Goal: Task Accomplishment & Management: Use online tool/utility

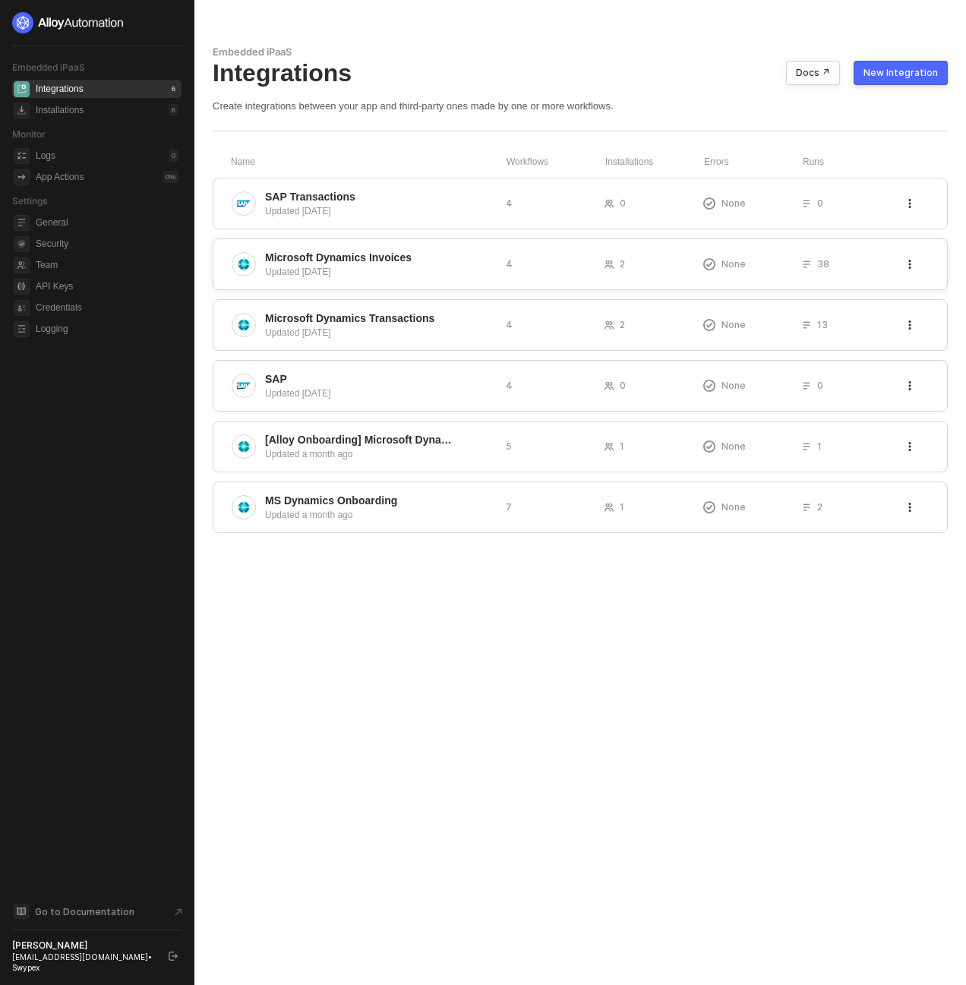
click at [398, 245] on div "Microsoft Dynamics Invoices Updated [DATE] 4 2 None 38" at bounding box center [580, 265] width 735 height 52
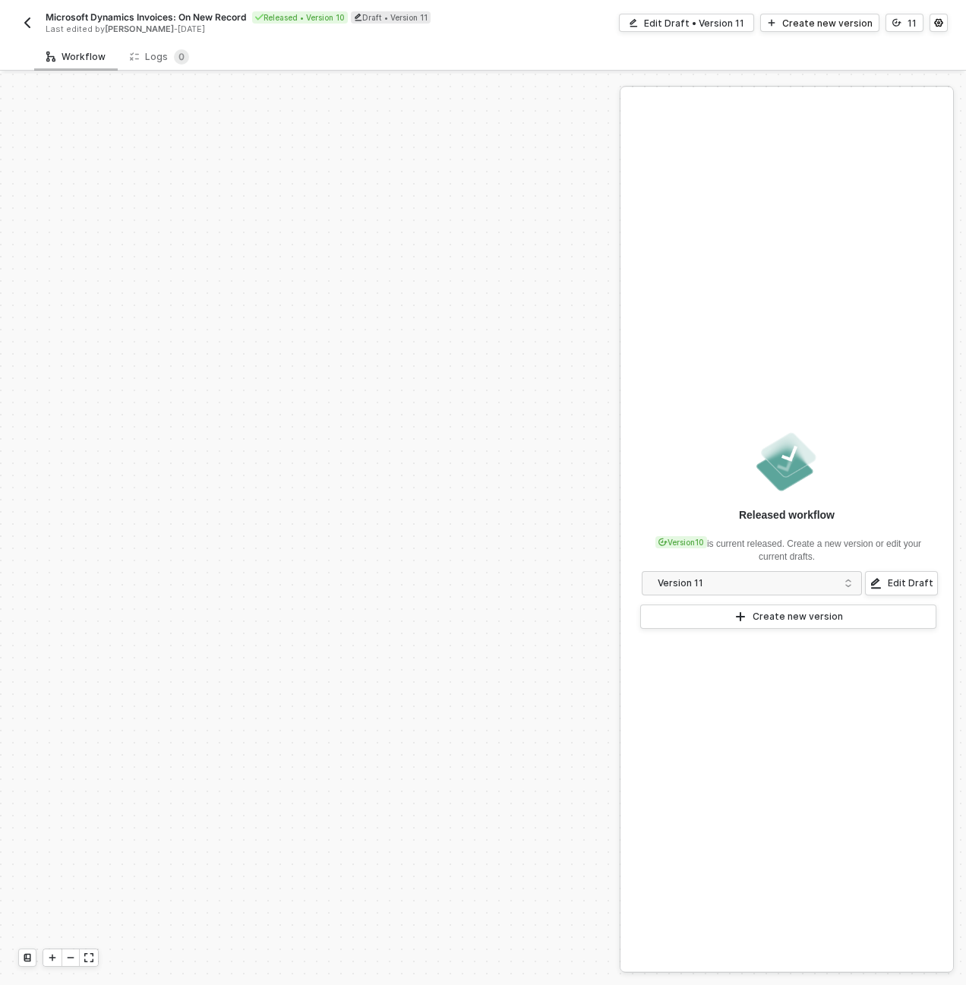
scroll to position [531, 0]
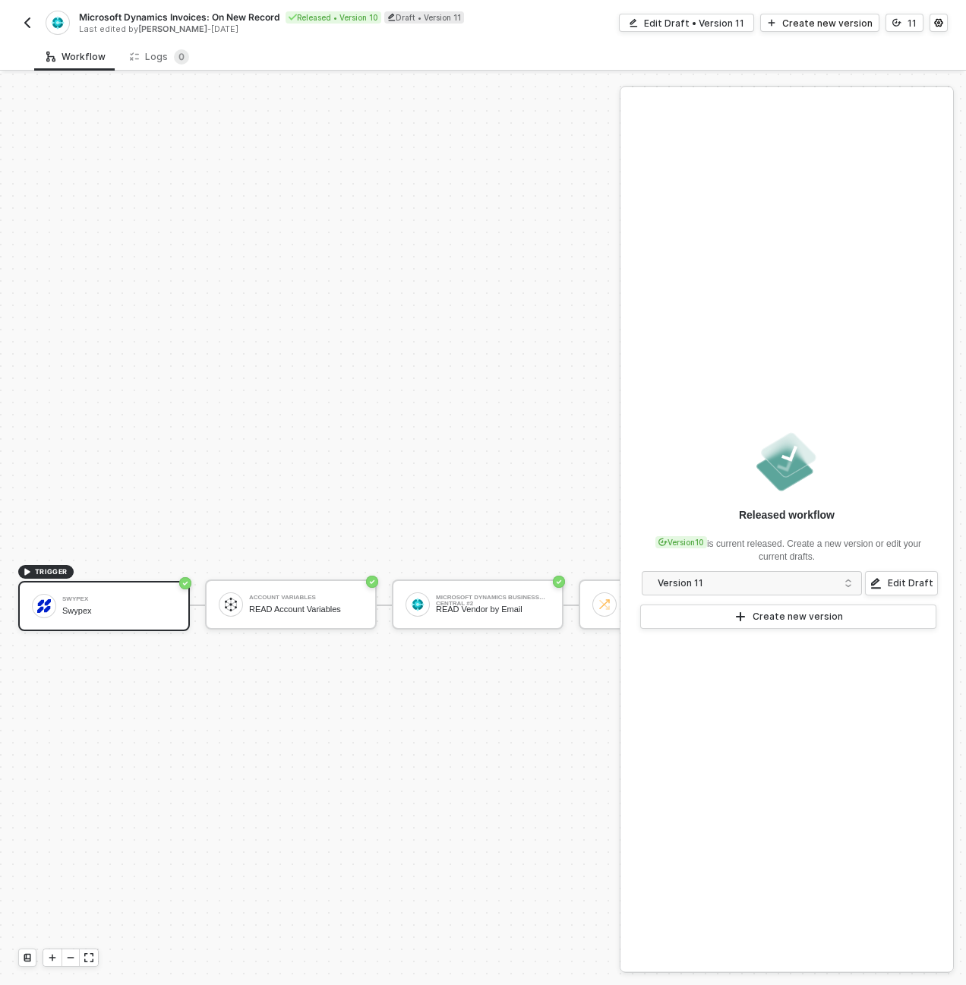
click at [32, 24] on img "button" at bounding box center [27, 23] width 12 height 12
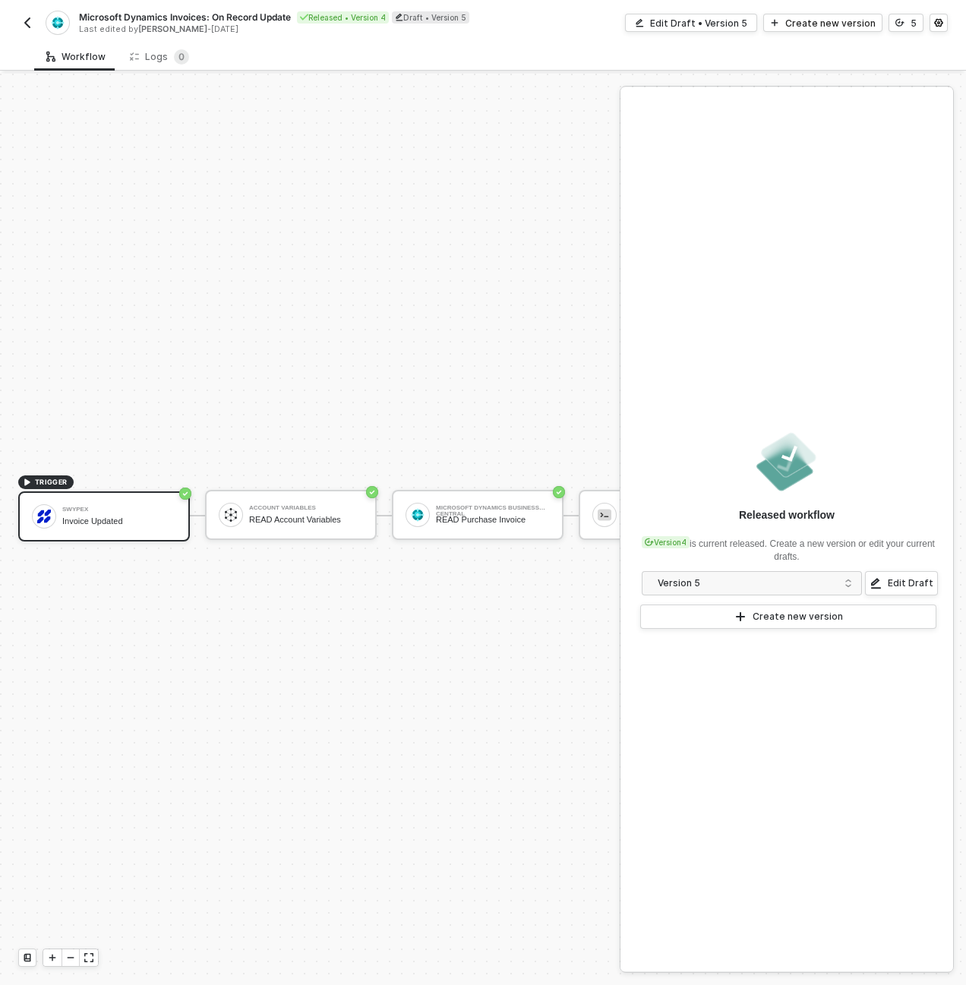
scroll to position [40, 709]
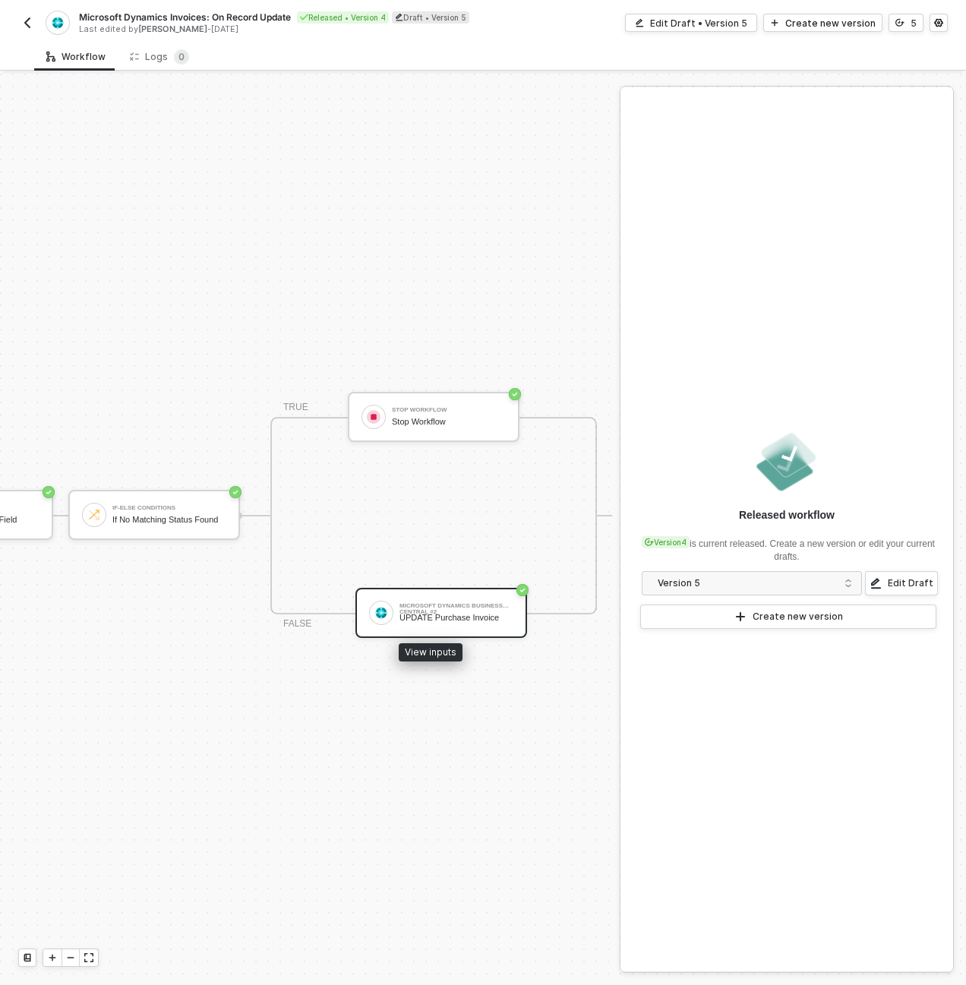
click at [437, 603] on div "Microsoft Dynamics Business Central #2" at bounding box center [457, 606] width 114 height 6
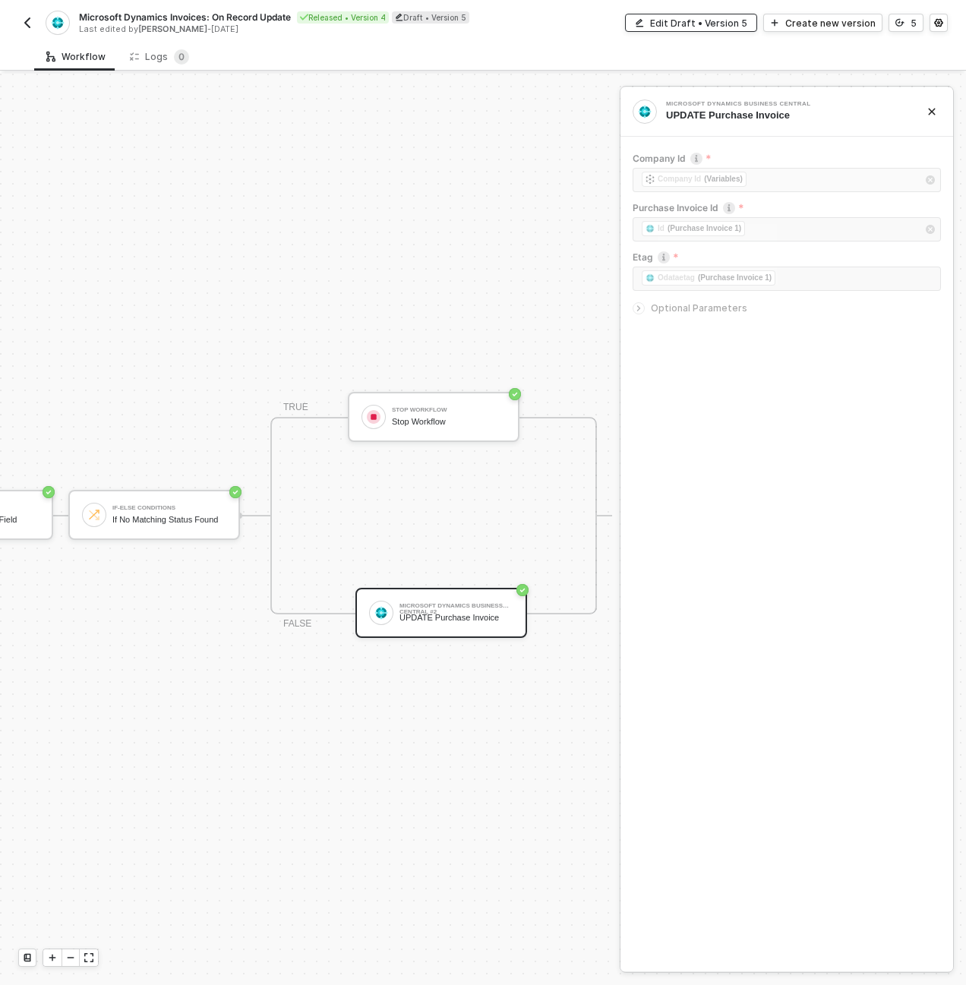
click at [730, 22] on div "Edit Draft • Version 5" at bounding box center [698, 23] width 97 height 13
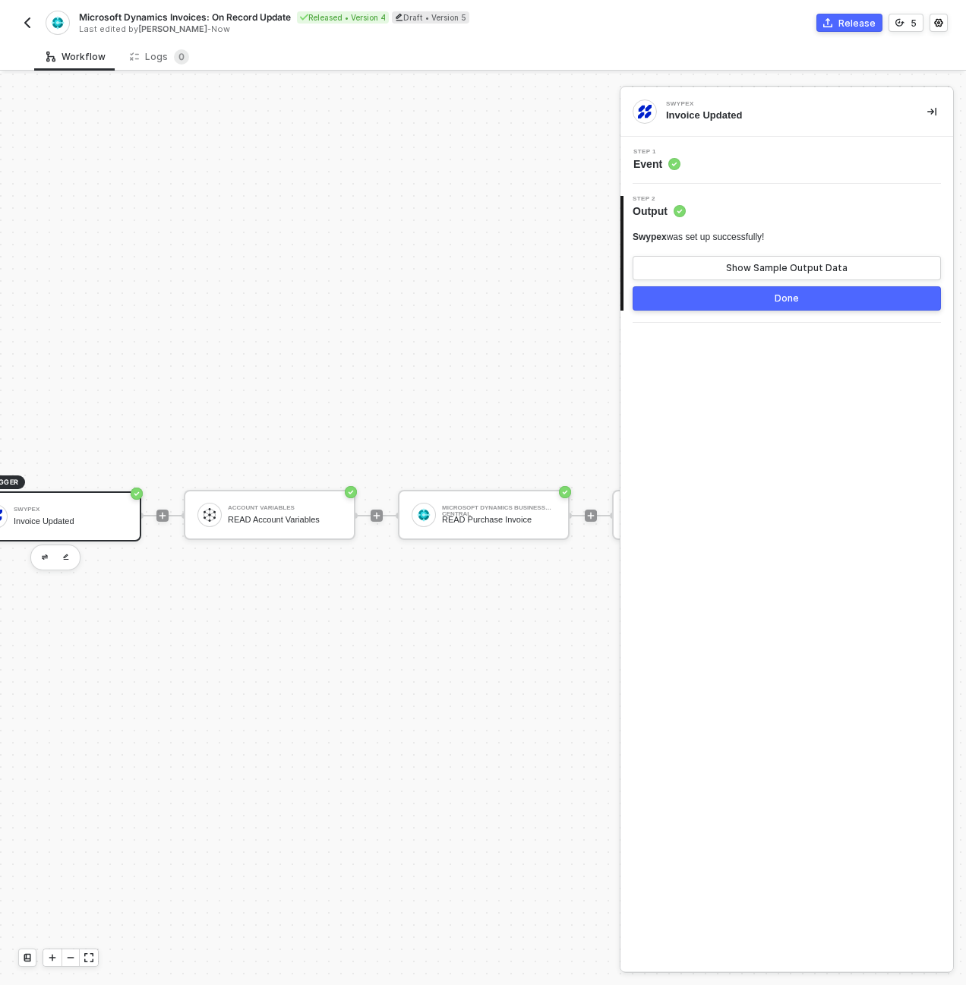
scroll to position [40, 0]
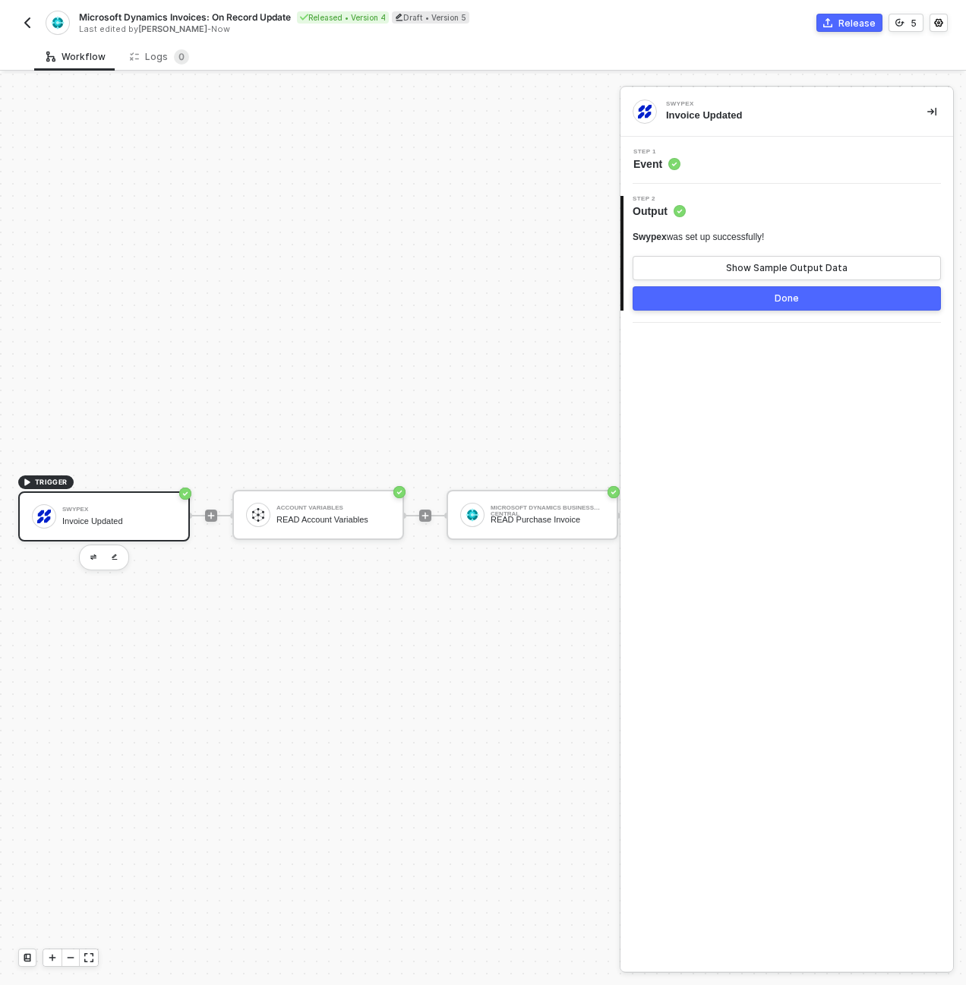
click at [927, 106] on button "button" at bounding box center [932, 112] width 18 height 18
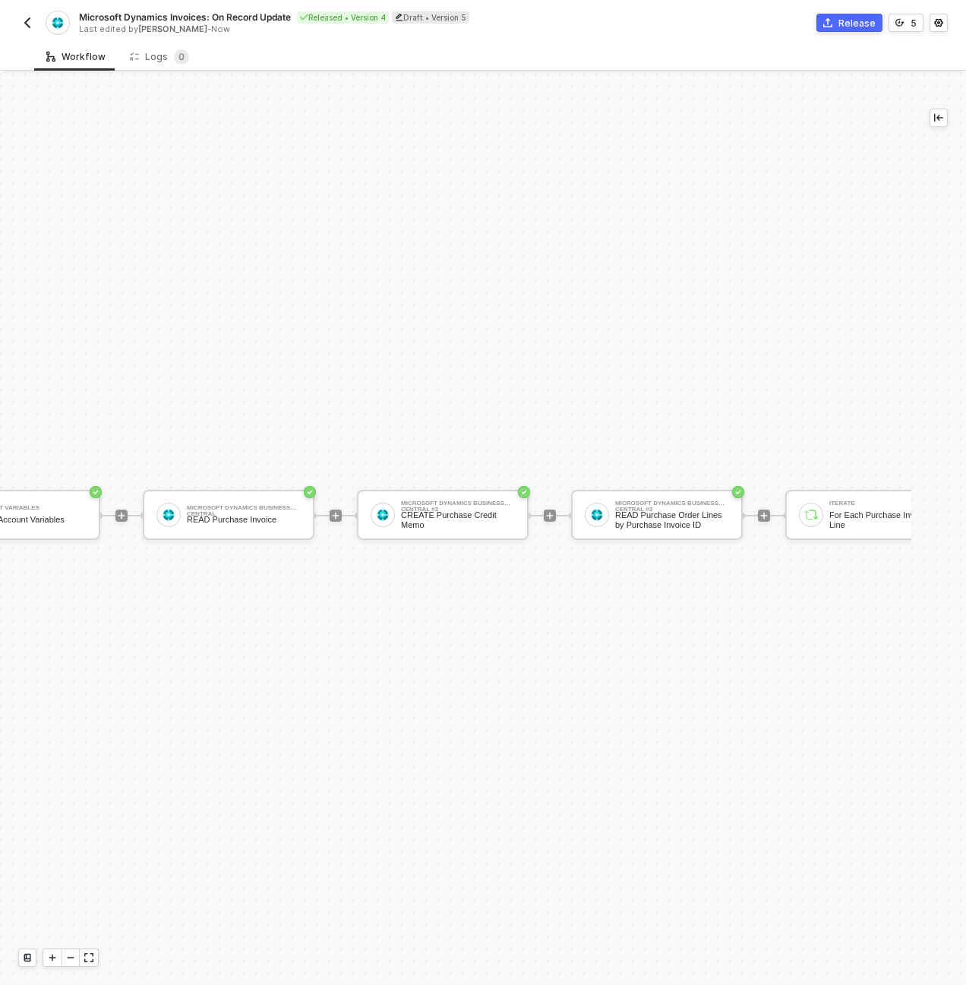
scroll to position [40, 760]
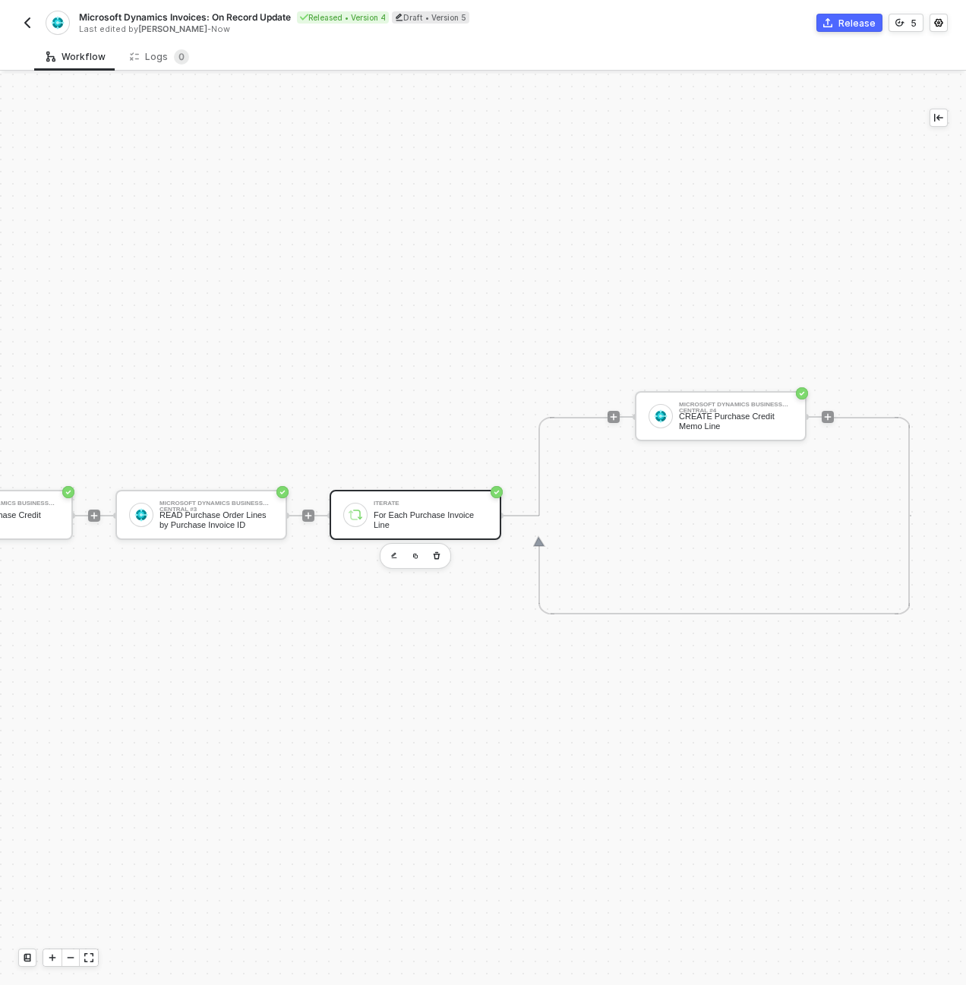
click at [373, 522] on div "Iterate For Each Purchase Invoice Line" at bounding box center [416, 515] width 172 height 50
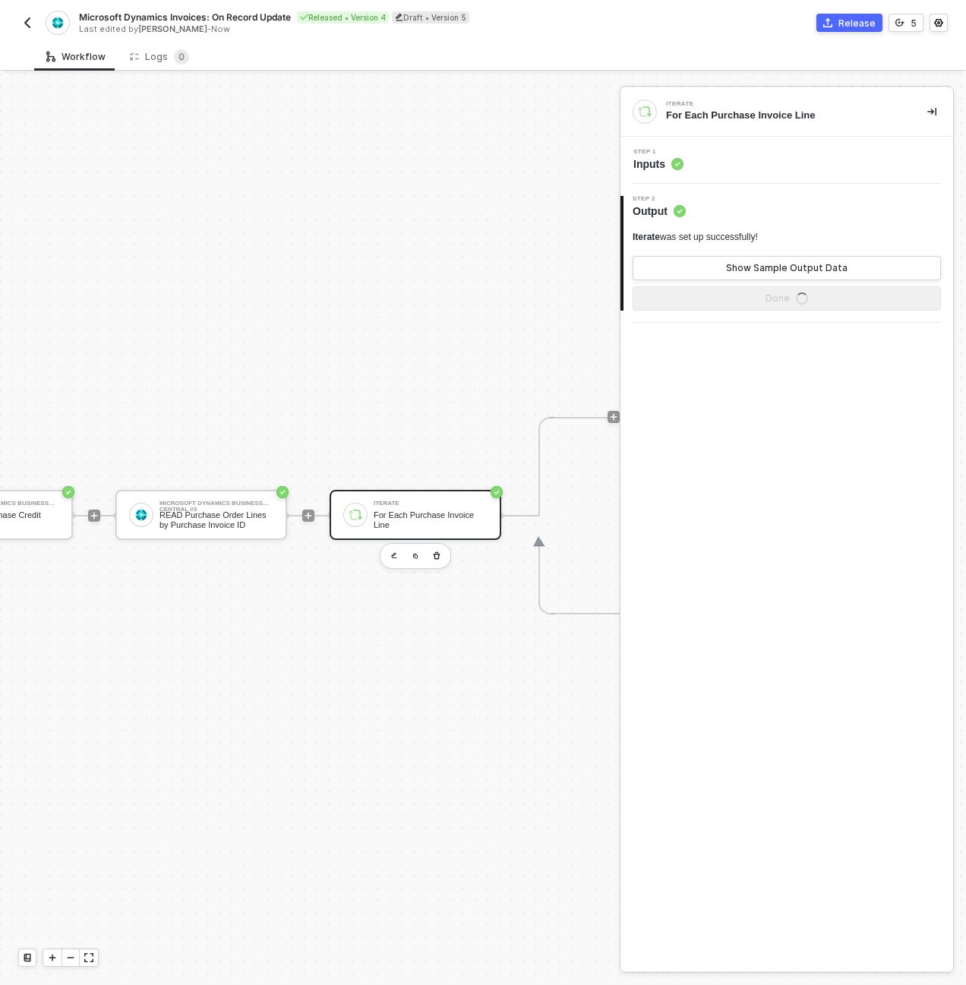
click at [410, 438] on div "TRIGGER Swypex Invoice Updated Account Variables READ Account Variables Microso…" at bounding box center [88, 516] width 1697 height 940
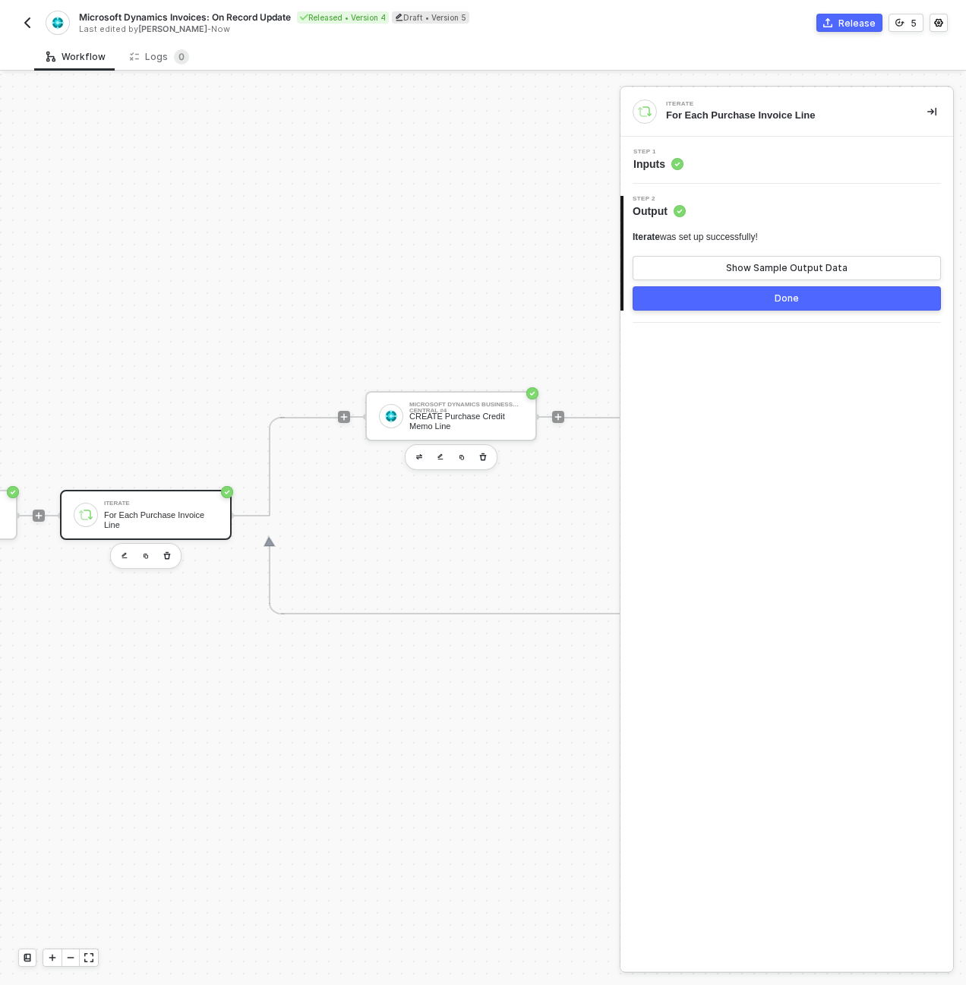
scroll to position [40, 1033]
click at [450, 412] on div "CREATE Purchase Credit Memo Line" at bounding box center [463, 421] width 114 height 19
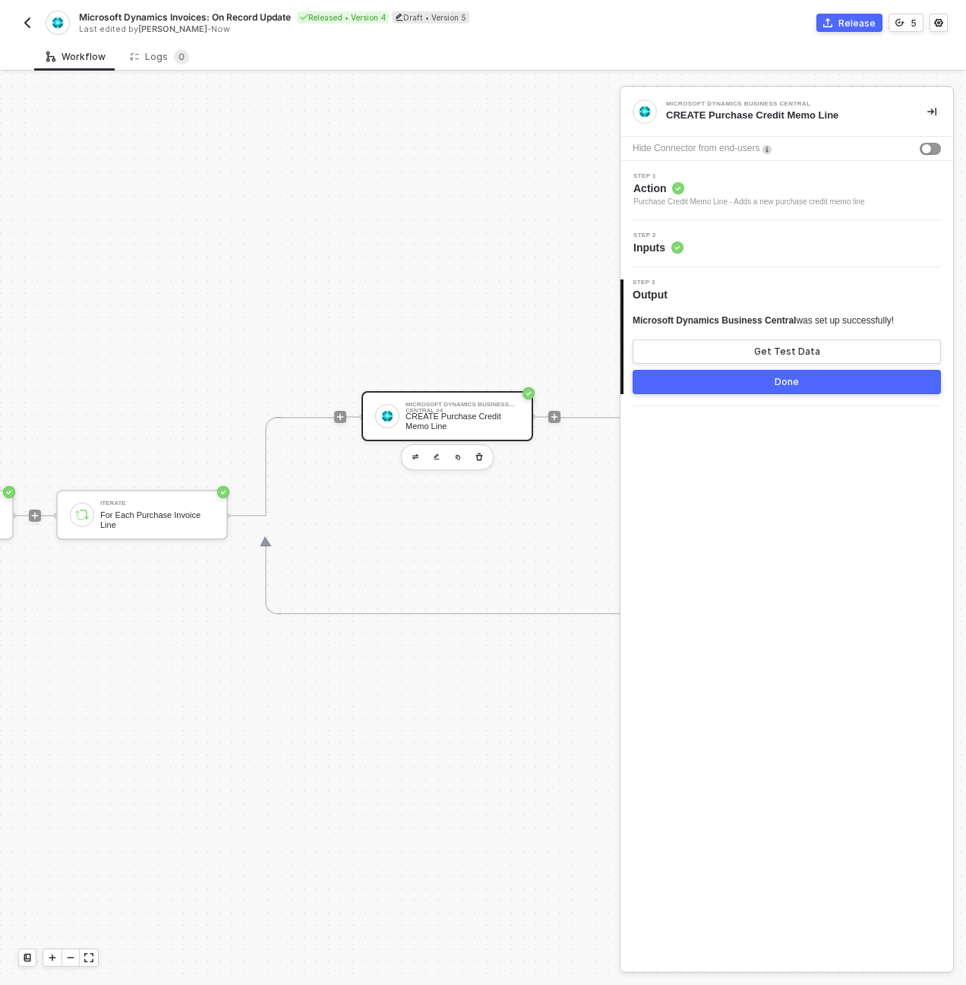
click at [721, 245] on div "Step 2 Inputs" at bounding box center [788, 243] width 329 height 23
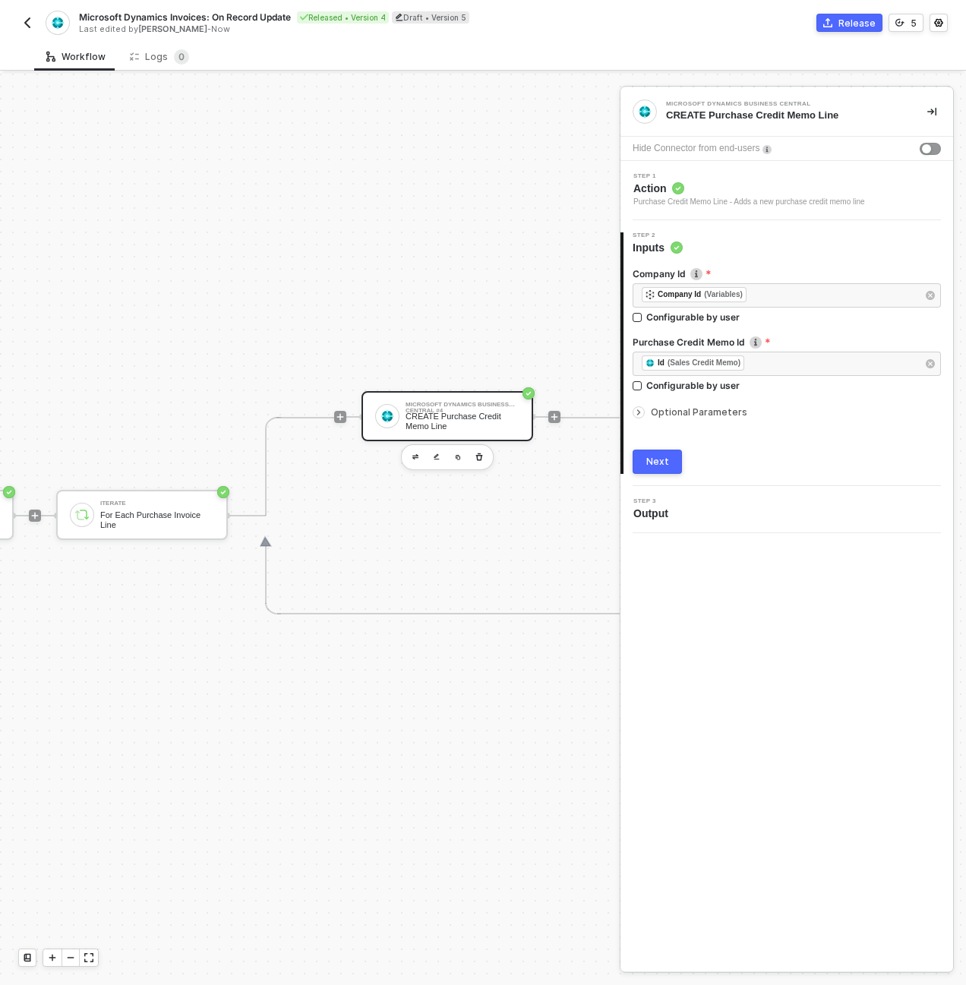
click at [684, 413] on span "Optional Parameters" at bounding box center [699, 411] width 96 height 11
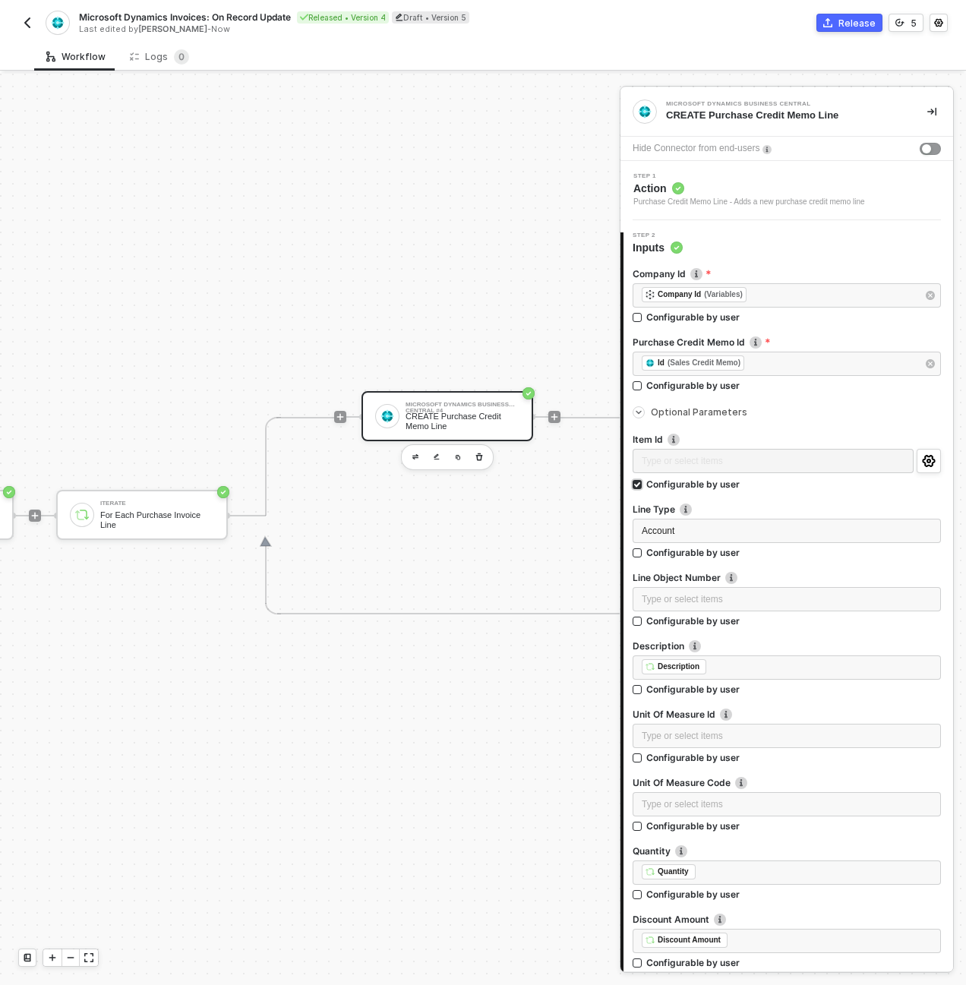
click at [664, 485] on div "Configurable by user" at bounding box center [692, 484] width 93 height 13
click at [643, 485] on input "Configurable by user" at bounding box center [638, 485] width 11 height 11
checkbox input "false"
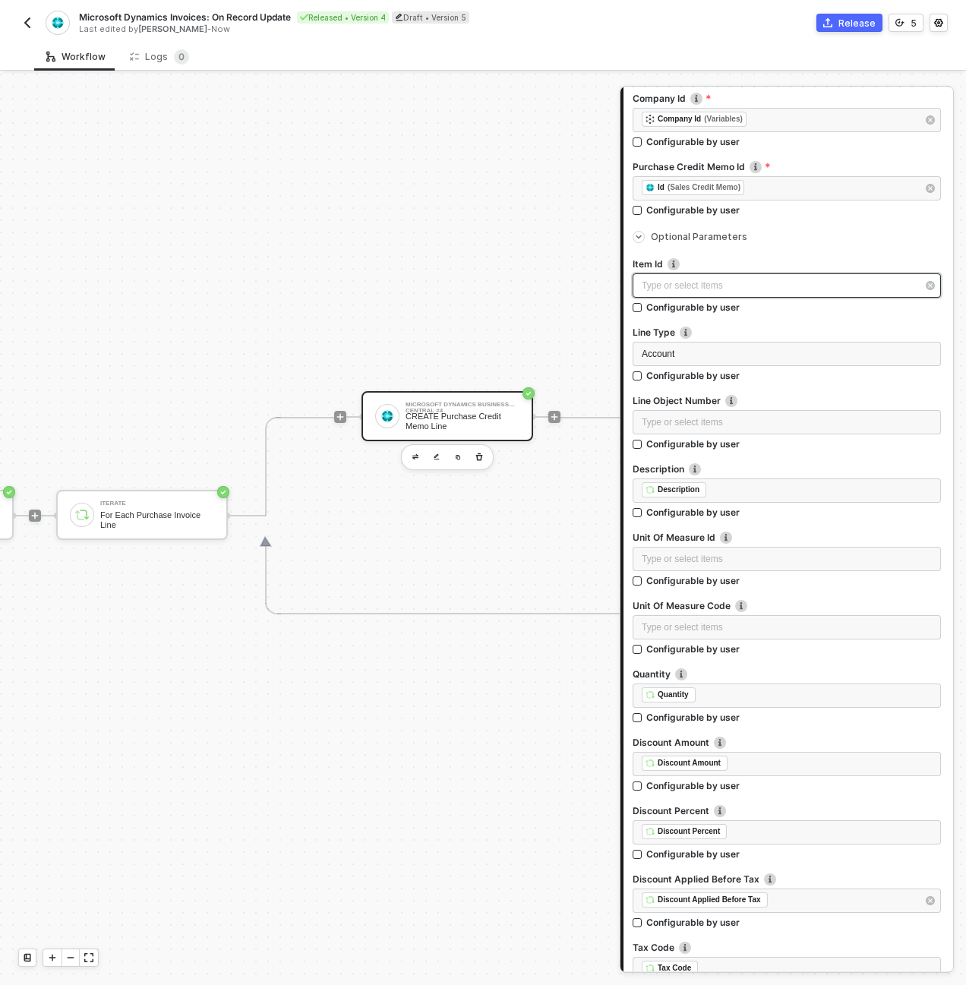
scroll to position [463, 0]
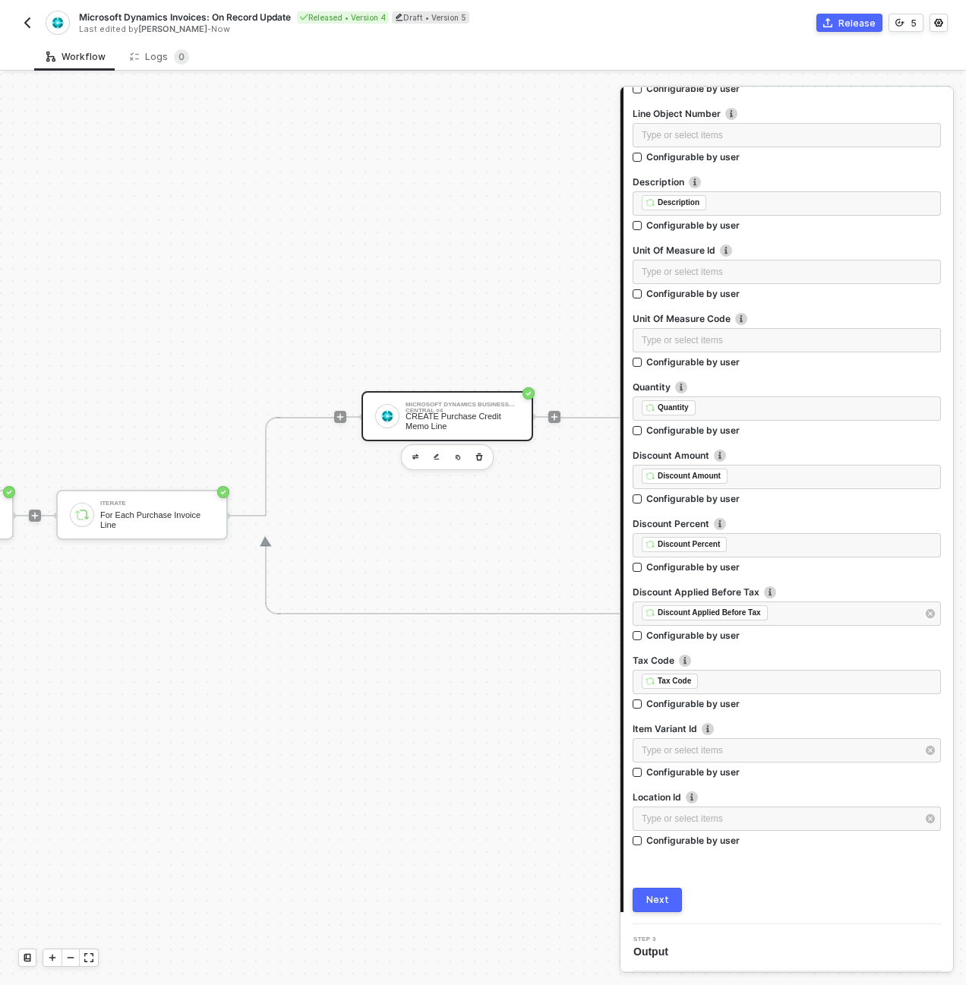
click at [675, 62] on div "Workflow Logs 0" at bounding box center [500, 57] width 932 height 28
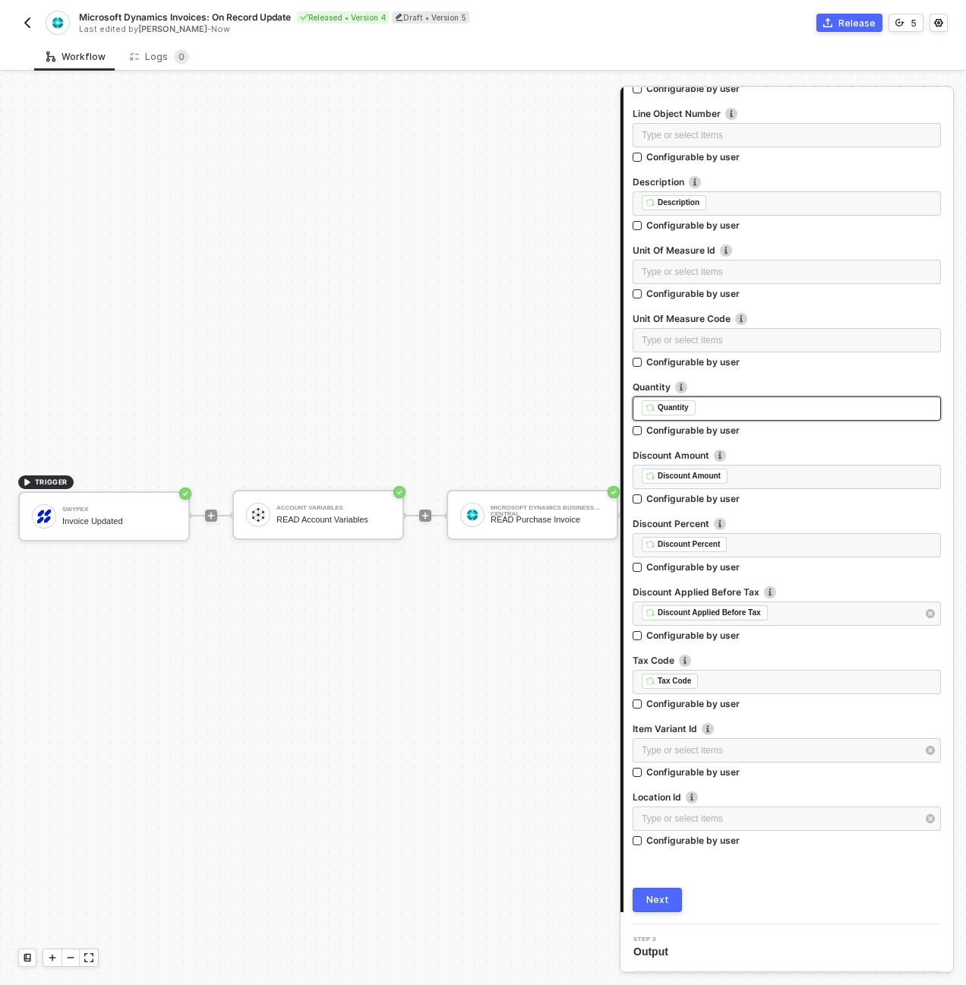
scroll to position [0, 0]
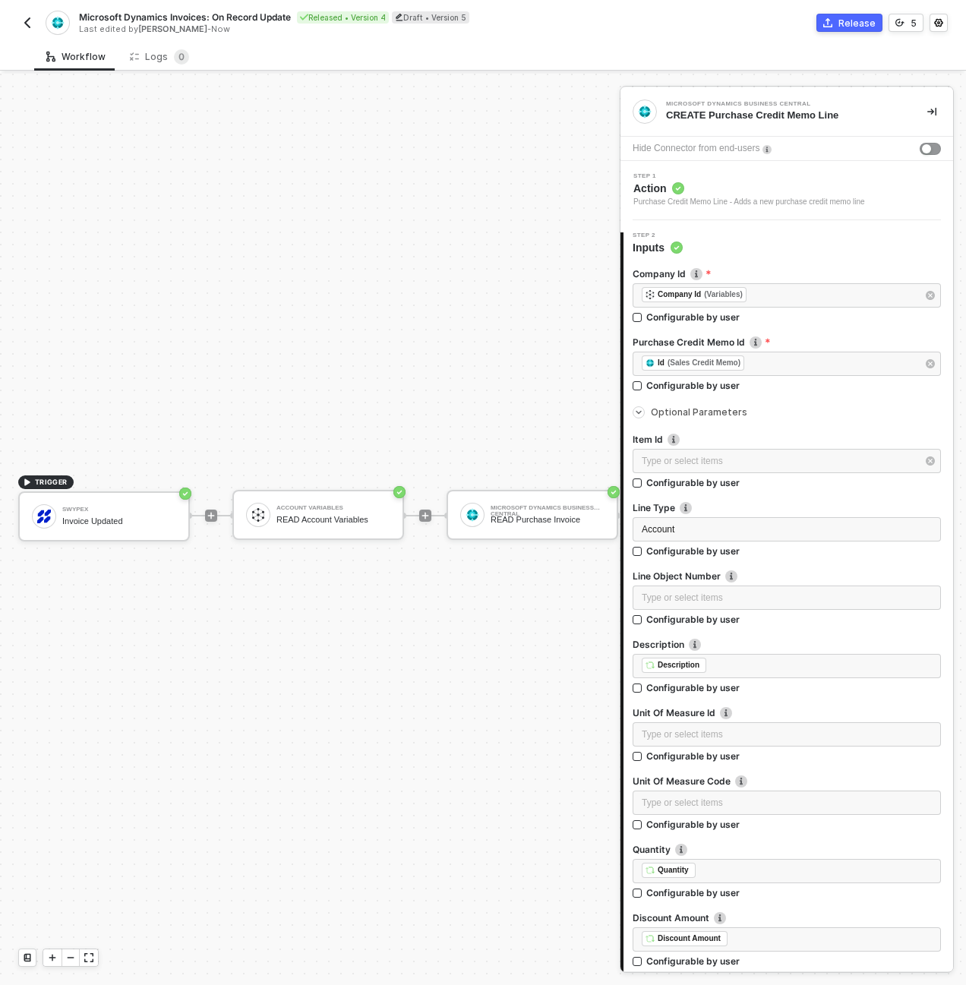
click at [466, 413] on div "TRIGGER Swypex Invoice Updated Account Variables READ Account Variables Microso…" at bounding box center [848, 516] width 1697 height 940
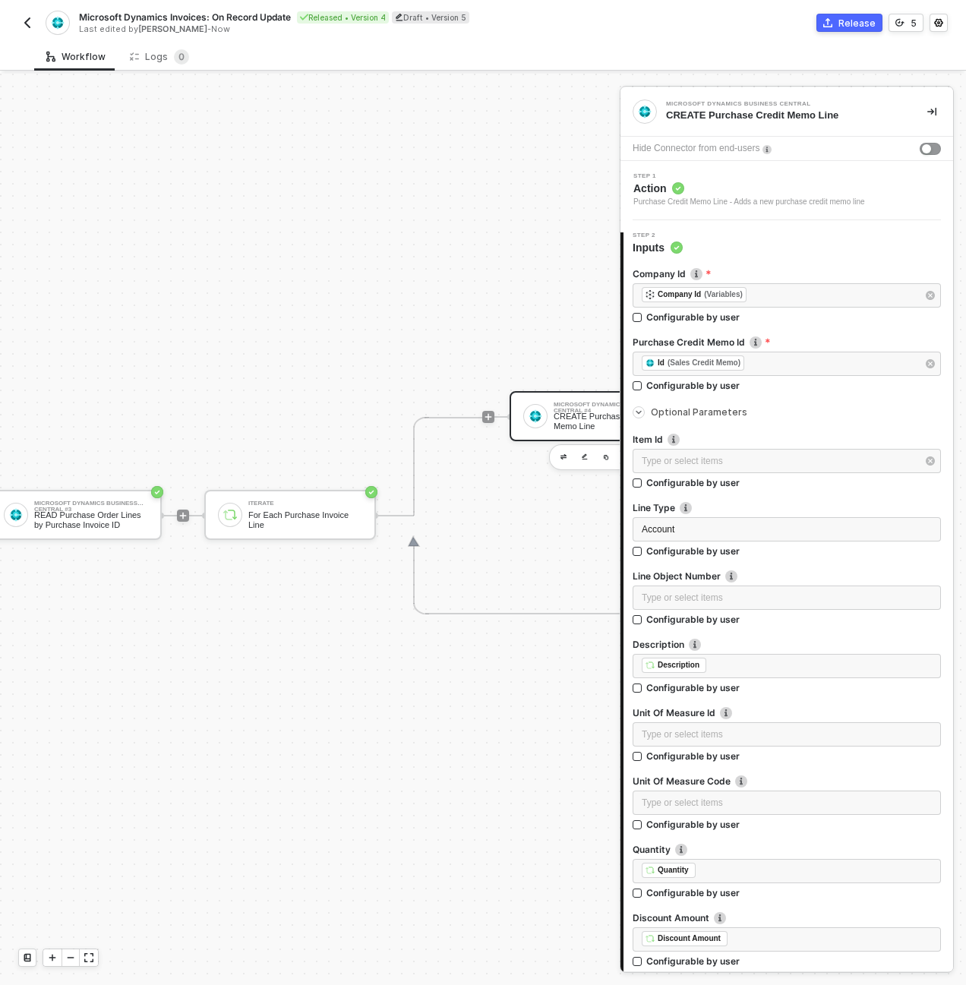
scroll to position [40, 912]
click at [513, 410] on img at bounding box center [509, 416] width 14 height 14
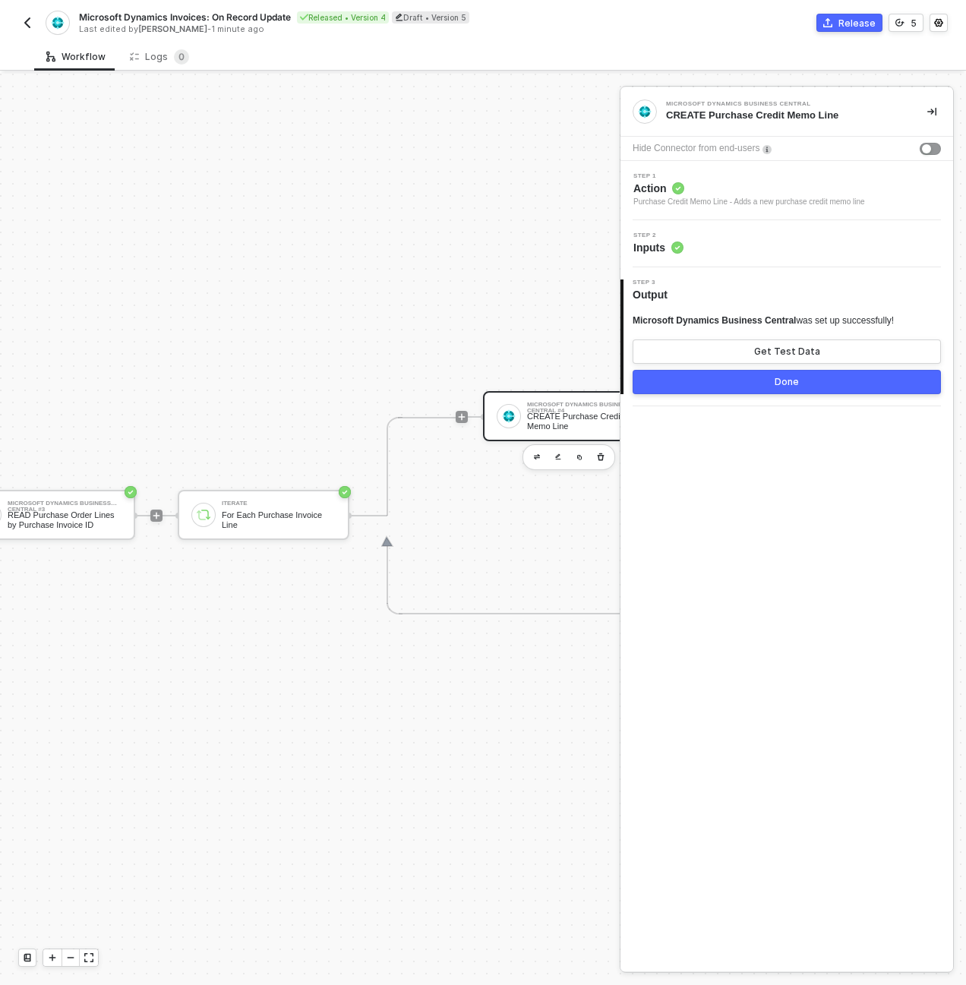
click at [695, 226] on div "Step 2 Inputs" at bounding box center [787, 243] width 333 height 47
click at [700, 236] on div "Step 2 Inputs" at bounding box center [788, 243] width 329 height 23
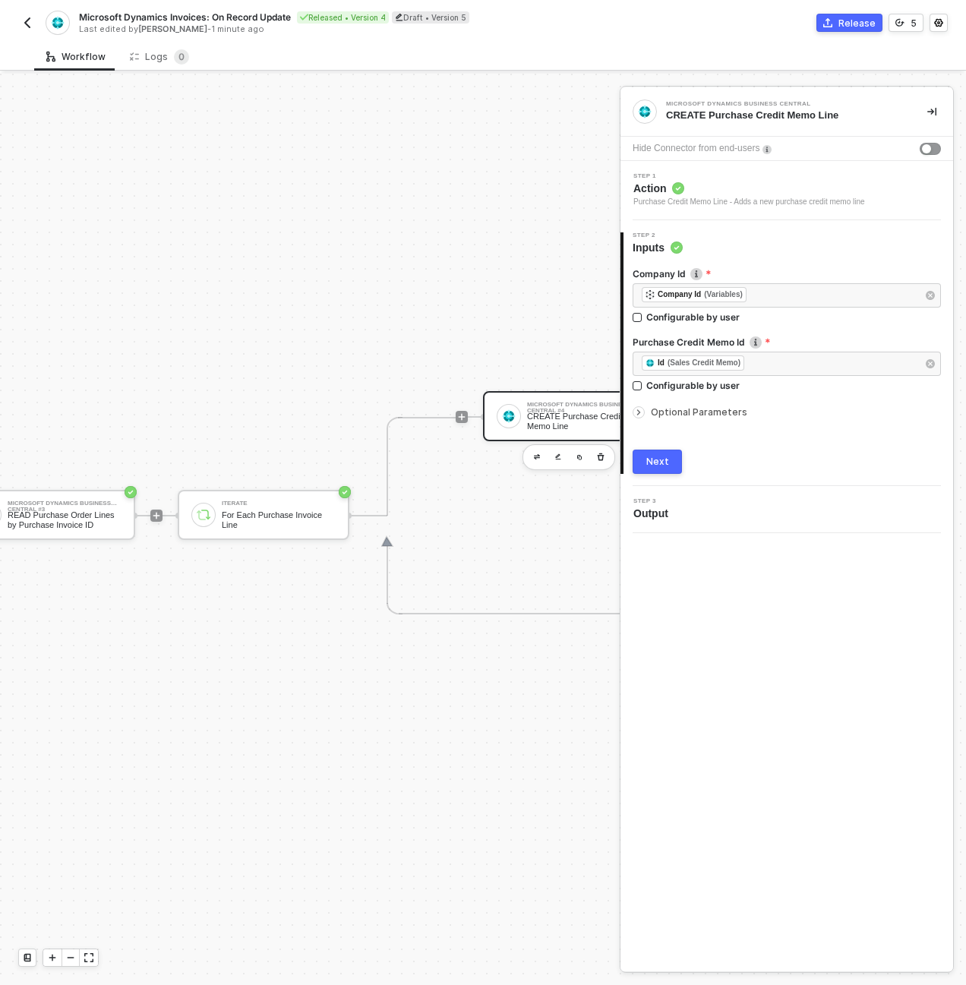
click at [728, 408] on span "Optional Parameters" at bounding box center [699, 411] width 96 height 11
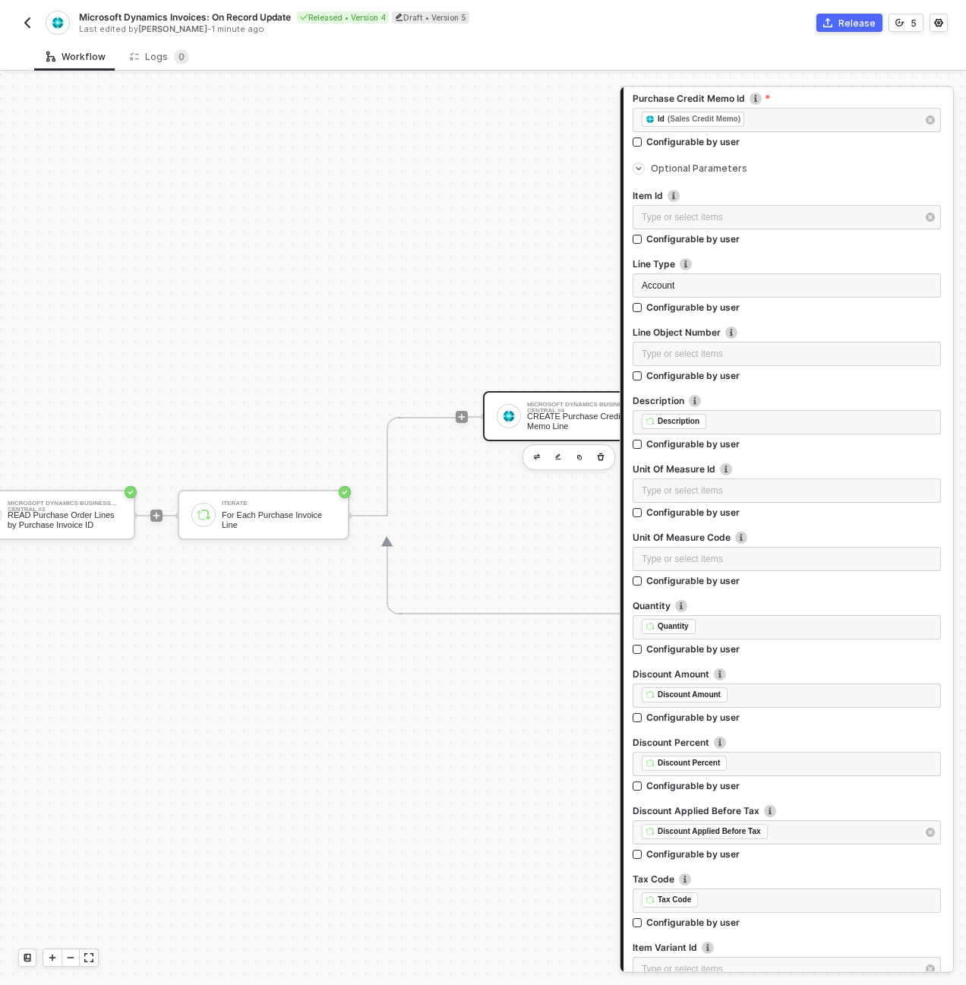
scroll to position [245, 0]
